Goal: Transaction & Acquisition: Purchase product/service

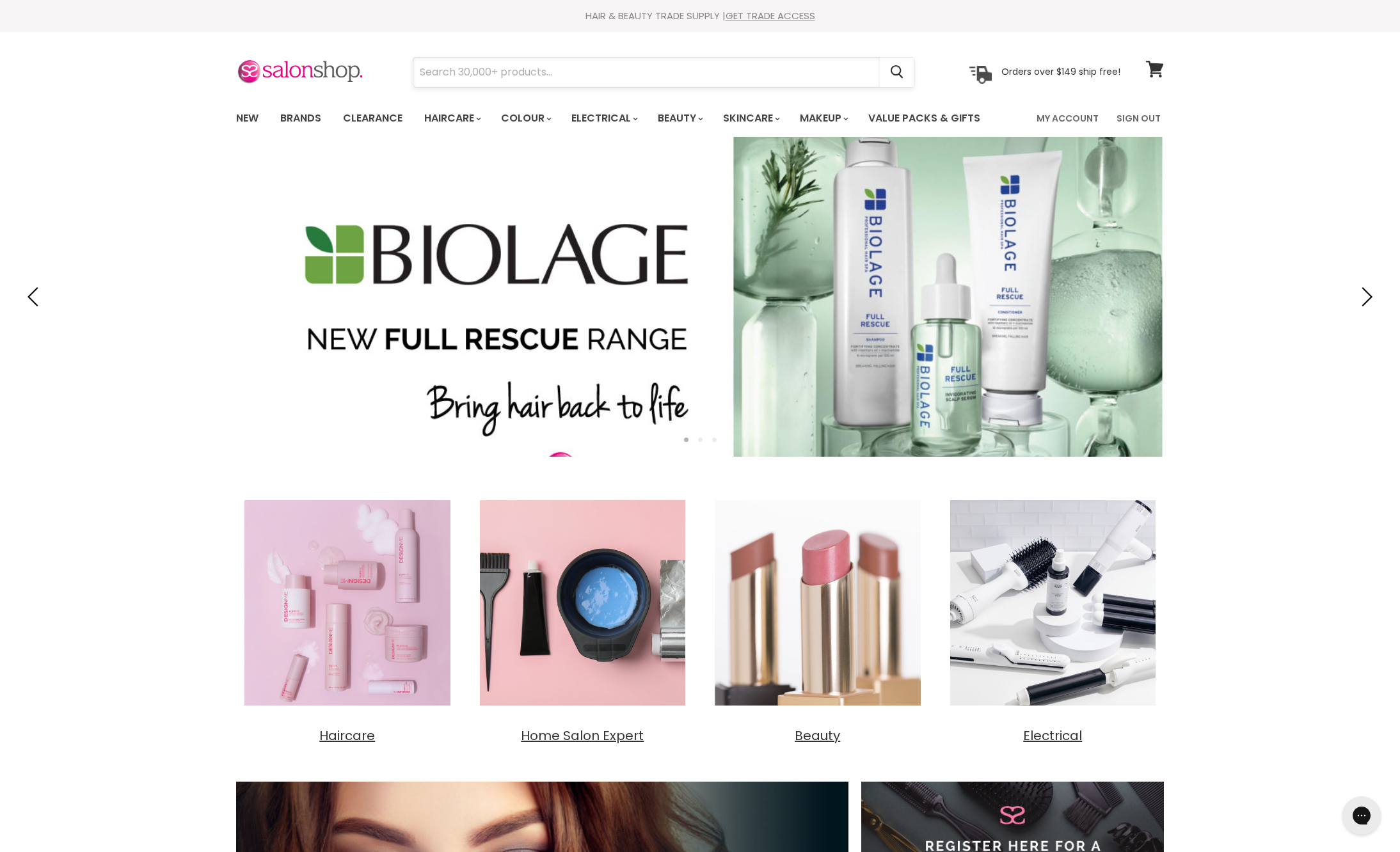
click at [723, 71] on input "Search" at bounding box center [647, 72] width 466 height 29
type input "bergamot"
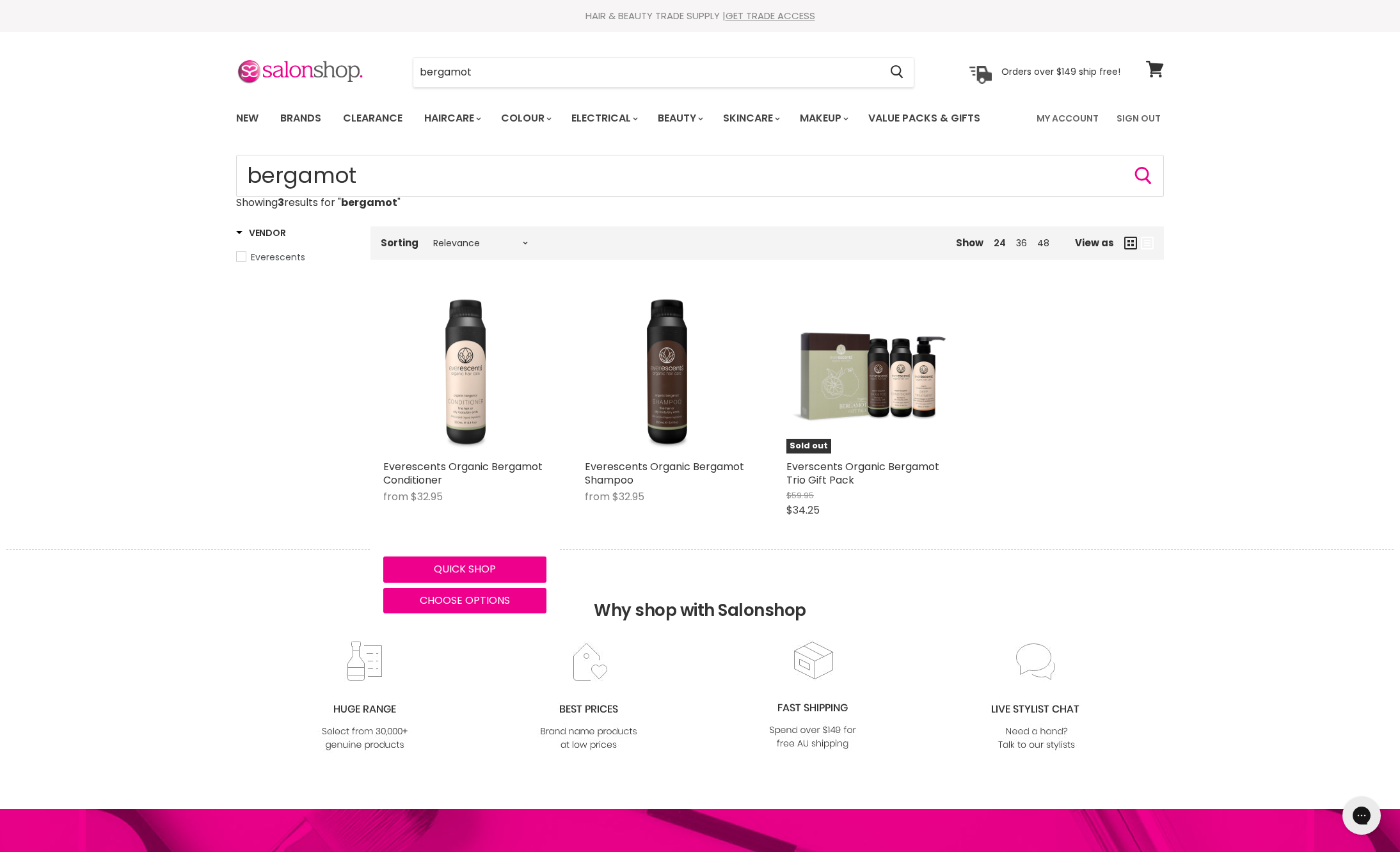
click at [474, 445] on img "Main content" at bounding box center [464, 372] width 163 height 163
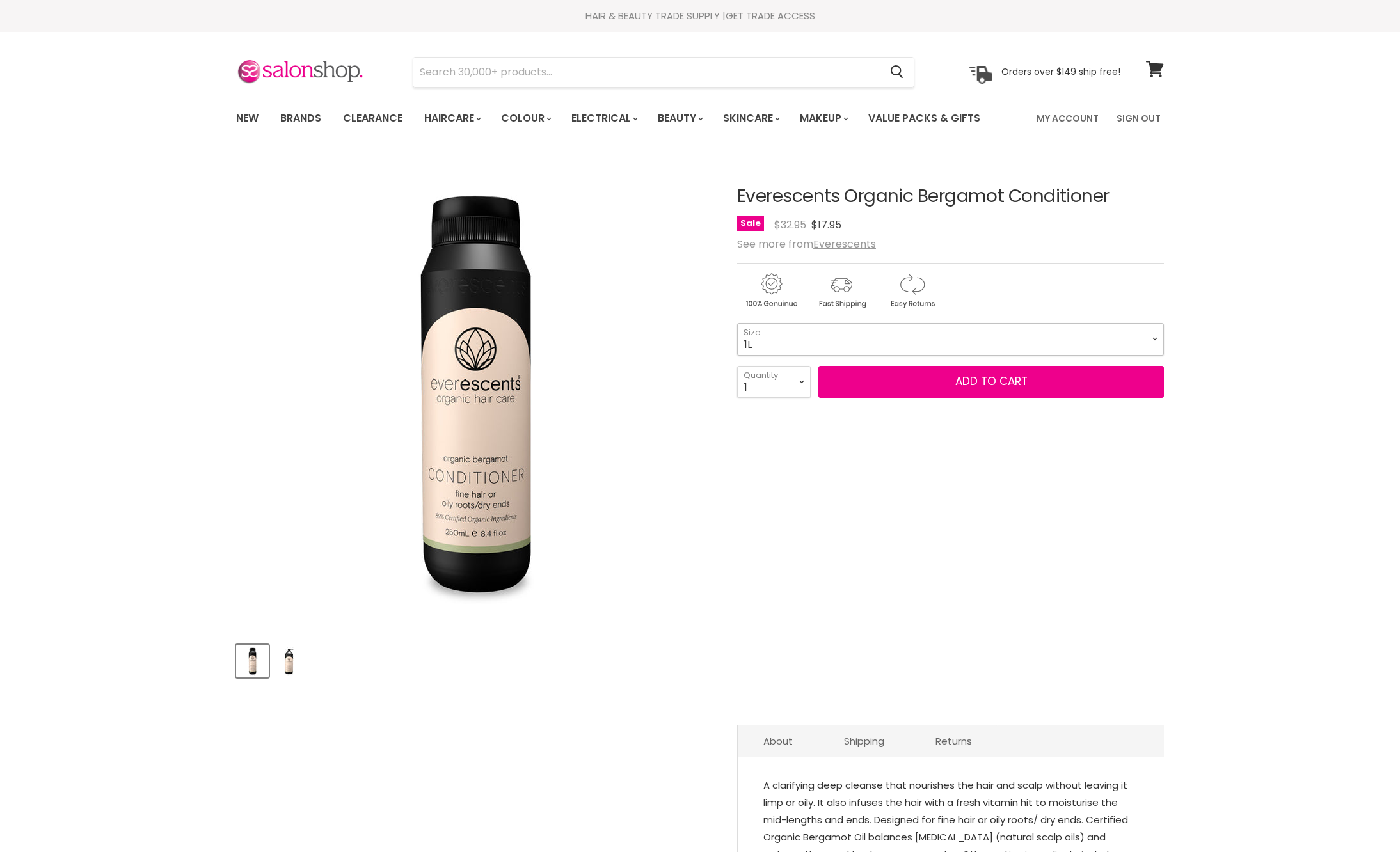
select select "1L"
